Goal: Find specific page/section: Find specific page/section

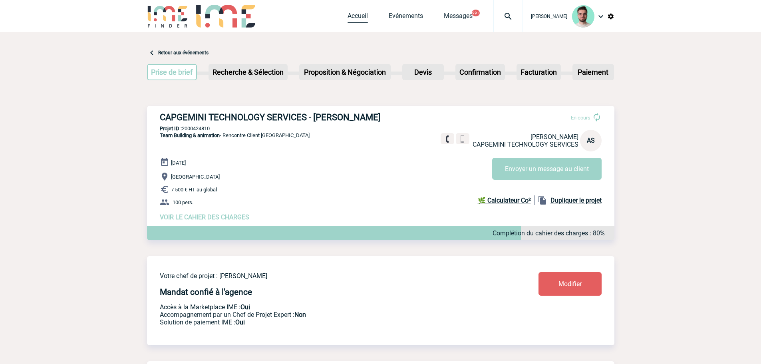
click at [363, 17] on link "Accueil" at bounding box center [358, 17] width 20 height 11
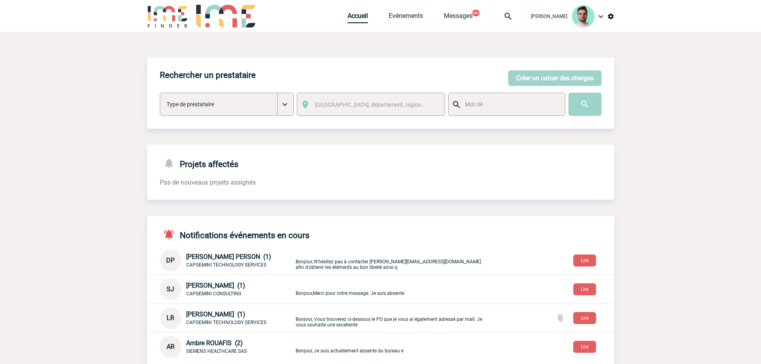
click at [403, 24] on div "Accueil Evénements Messages 99+ Projet, client Projet, client" at bounding box center [435, 16] width 175 height 32
drag, startPoint x: 404, startPoint y: 23, endPoint x: 394, endPoint y: 23, distance: 10.0
click at [404, 23] on link "Evénements" at bounding box center [406, 17] width 34 height 11
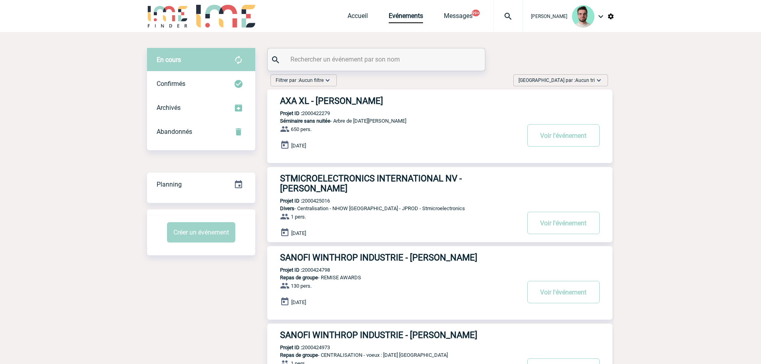
click at [372, 51] on div at bounding box center [376, 59] width 217 height 22
click at [369, 58] on input "text" at bounding box center [378, 60] width 178 height 12
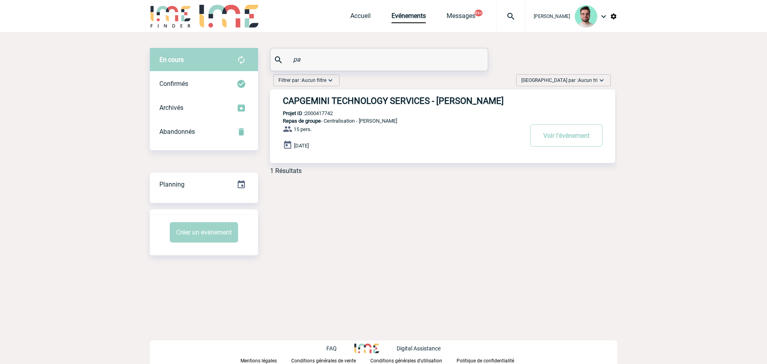
type input "p"
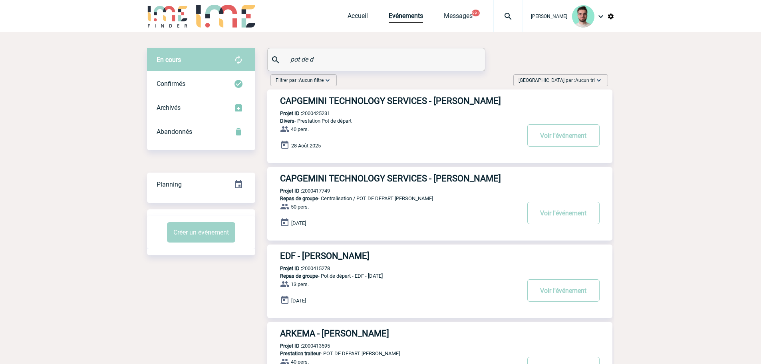
type input "pot de d"
click at [316, 112] on p "Projet ID : 2000425231" at bounding box center [298, 113] width 63 height 6
click at [316, 113] on p "Projet ID : 2000425231" at bounding box center [298, 113] width 63 height 6
copy p "2000425231"
